Goal: Task Accomplishment & Management: Manage account settings

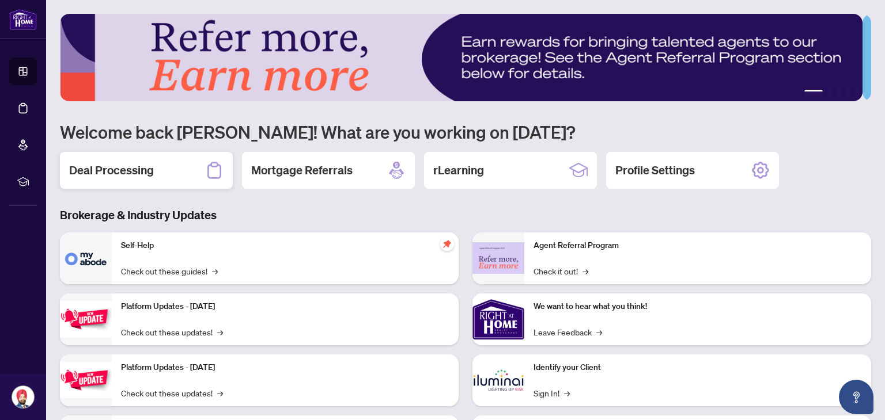
click at [172, 172] on div "Deal Processing" at bounding box center [146, 170] width 173 height 37
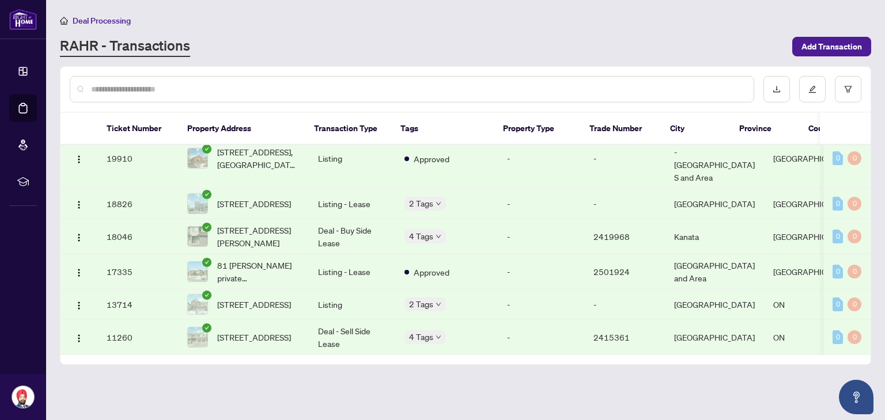
scroll to position [1306, 0]
click at [249, 339] on span "345 FALSETTO Street Ottawa ON K1W 0S6 Canada, Ottawa, ON K1W 0S6, Canada" at bounding box center [254, 337] width 74 height 13
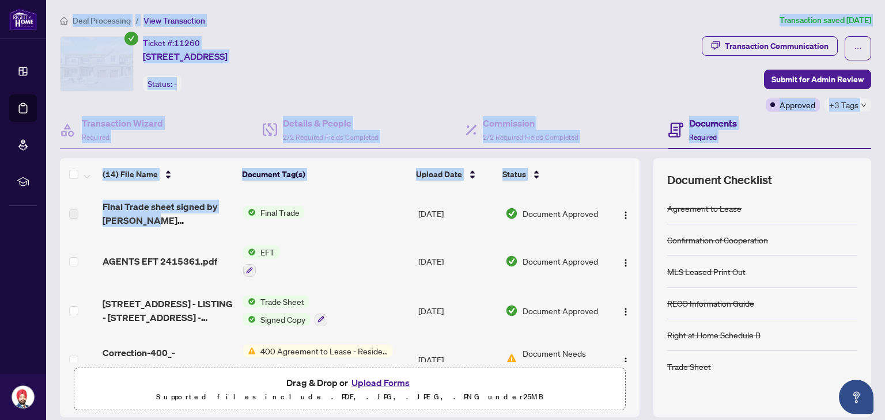
drag, startPoint x: 158, startPoint y: 219, endPoint x: 14, endPoint y: -18, distance: 277.5
click at [14, 0] on html "Dashboard Deal Processing Mortgage Referrals rLearning Ravi Inder Singh raviind…" at bounding box center [442, 210] width 885 height 420
click at [348, 19] on ol "Deal Processing / View Transaction" at bounding box center [417, 20] width 715 height 13
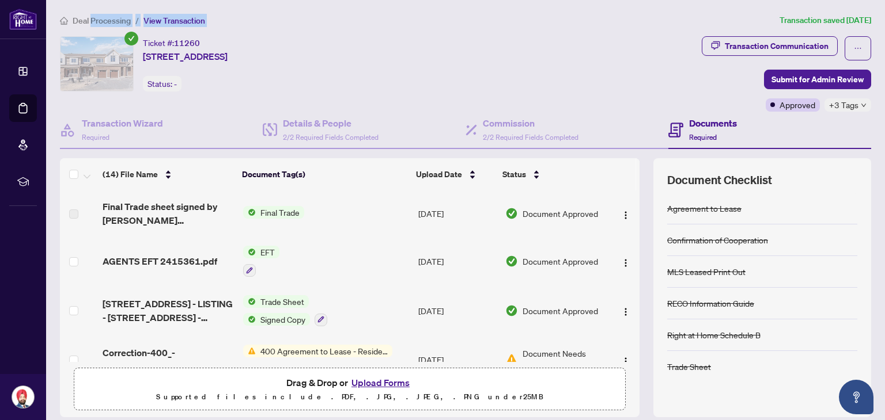
drag, startPoint x: 348, startPoint y: 19, endPoint x: 106, endPoint y: 7, distance: 242.7
click at [106, 7] on main "Deal Processing / View Transaction Transaction saved 2 months ago Ticket #: 112…" at bounding box center [465, 210] width 838 height 420
